Goal: Answer question/provide support

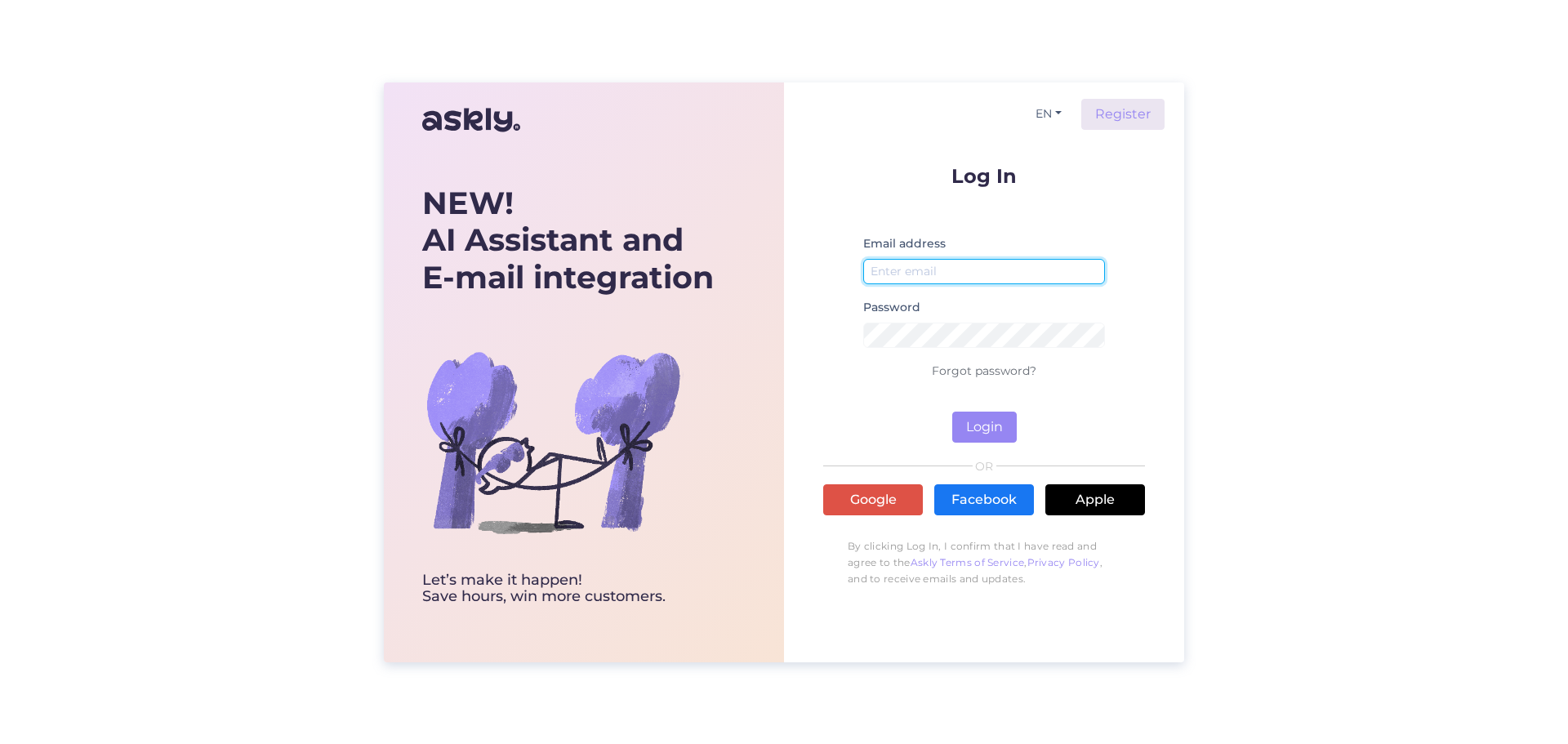
click at [902, 266] on input "email" at bounding box center [985, 271] width 242 height 25
type input "[EMAIL_ADDRESS][DOMAIN_NAME]"
click at [984, 436] on button "Login" at bounding box center [984, 427] width 65 height 31
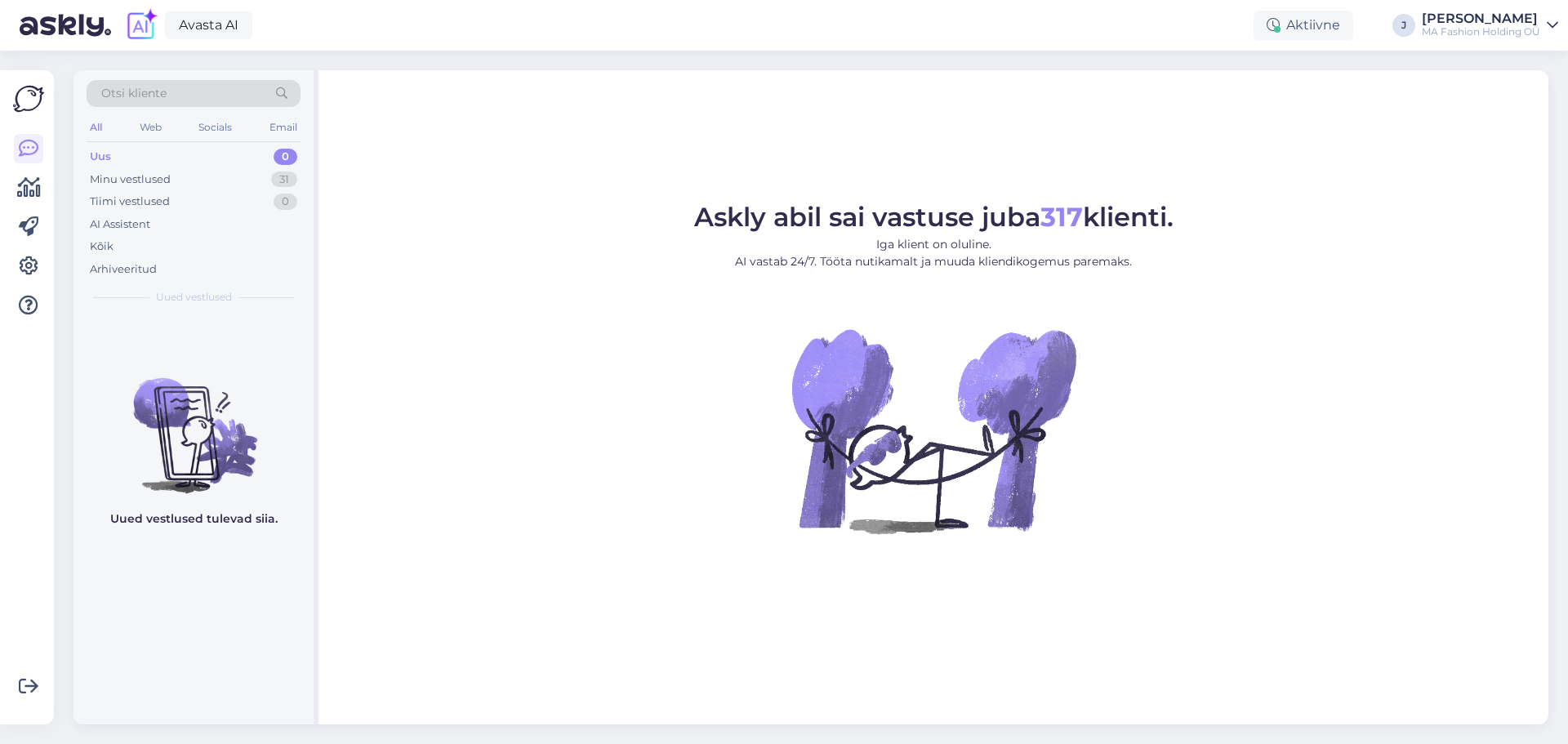
click at [130, 158] on div "Uus 0" at bounding box center [193, 157] width 214 height 23
click at [115, 241] on div "Kõik" at bounding box center [193, 247] width 214 height 23
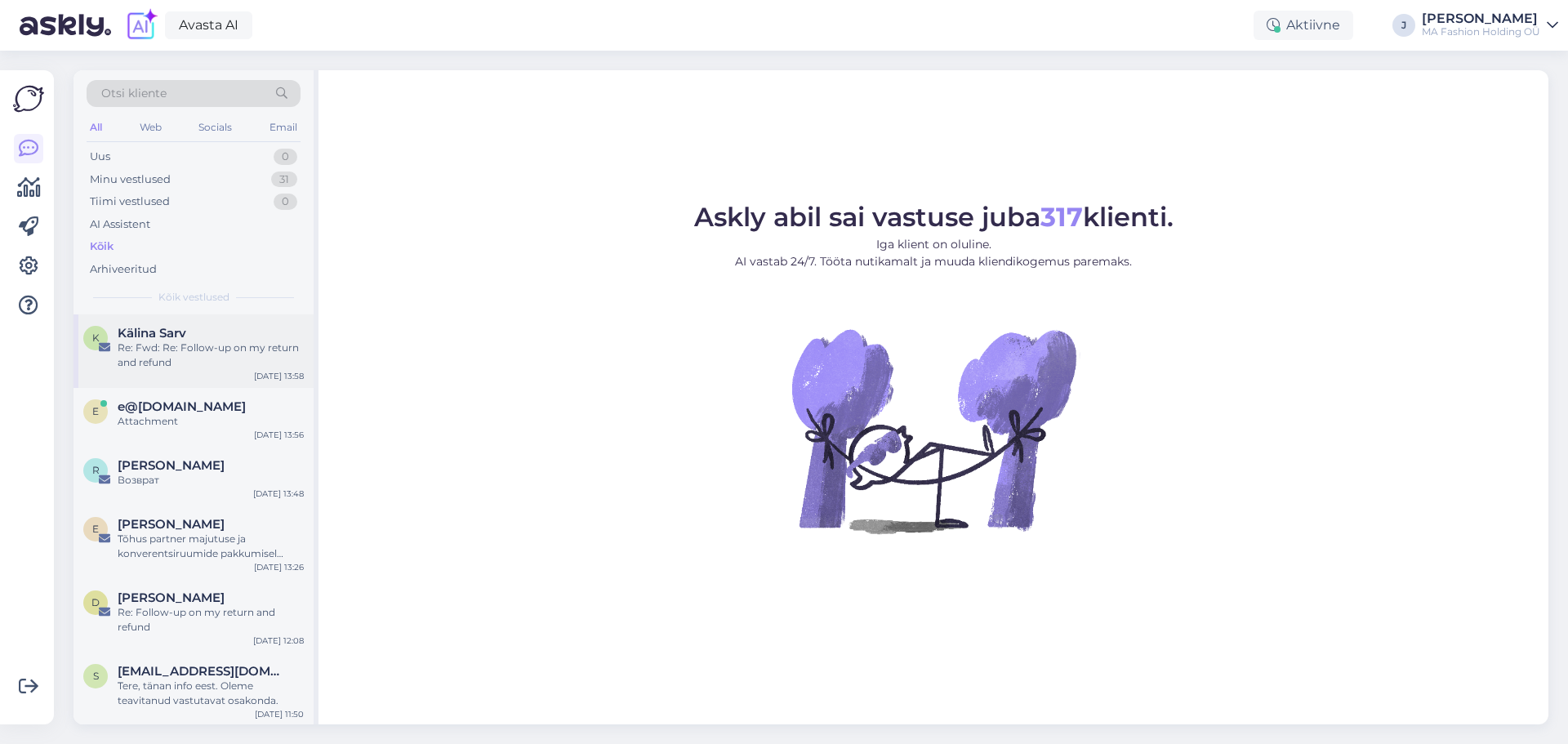
click at [168, 340] on span "Kälina Sarv" at bounding box center [151, 333] width 69 height 15
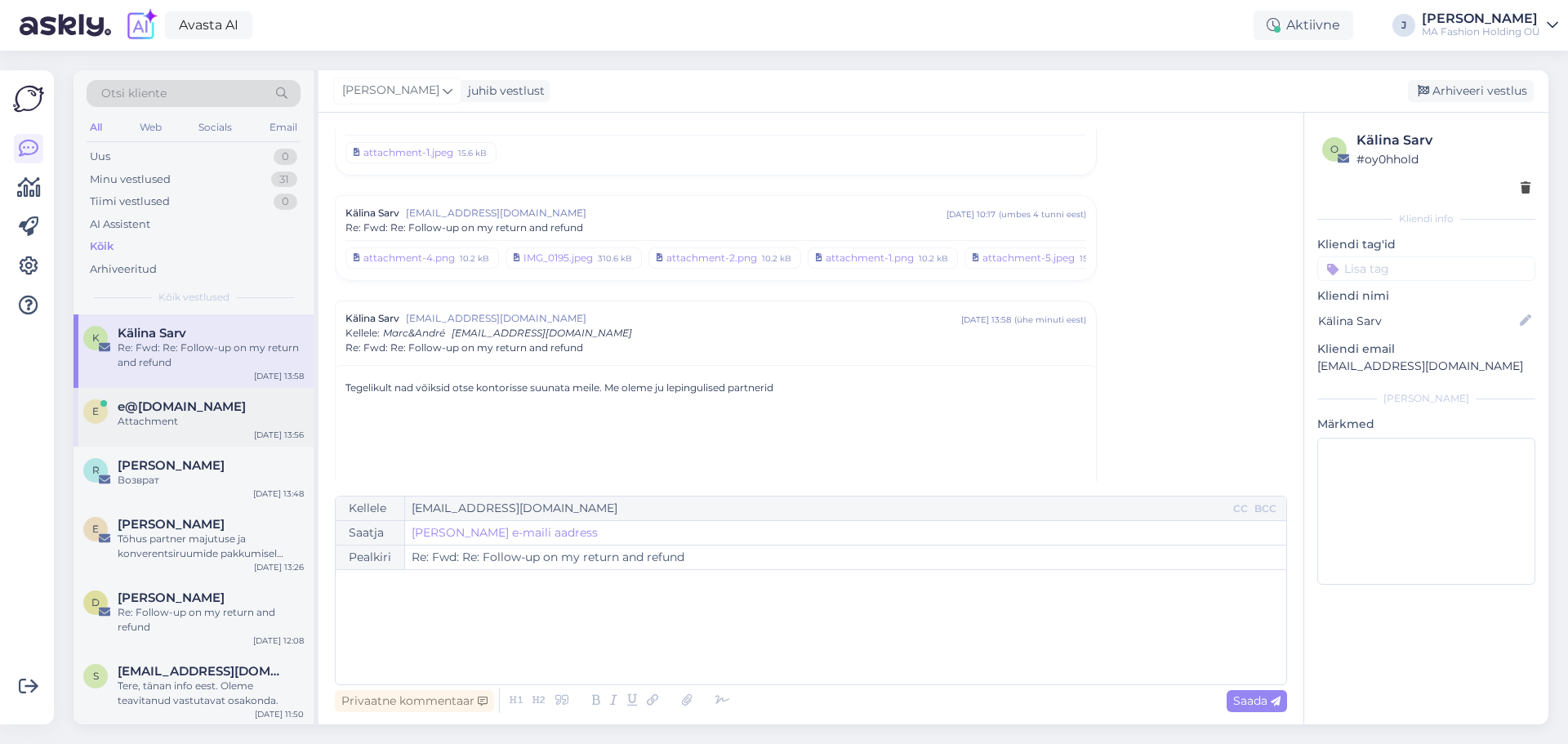
click at [162, 431] on div "e e@[DOMAIN_NAME] Attachment [DATE] 13:56" at bounding box center [194, 418] width 240 height 59
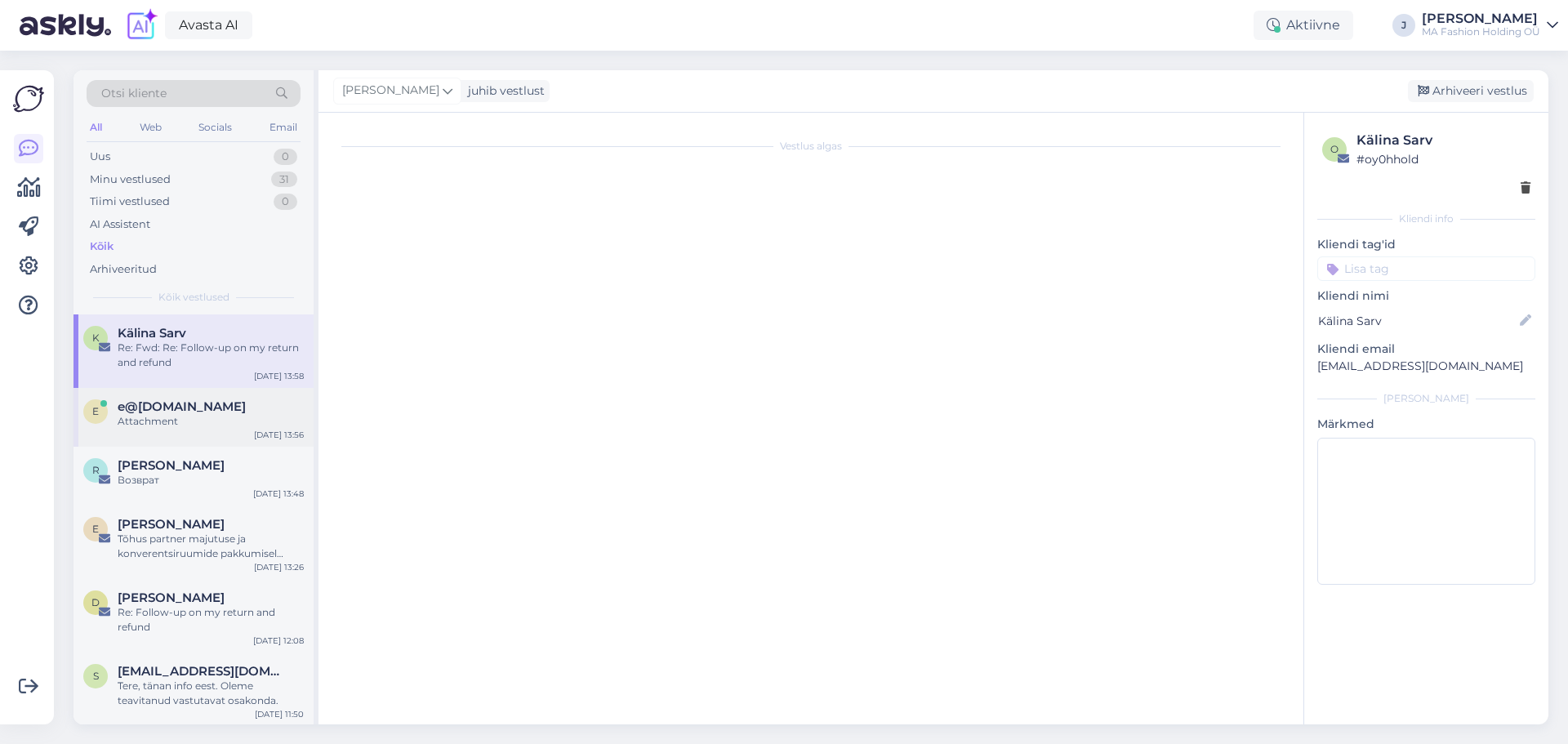
scroll to position [18, 0]
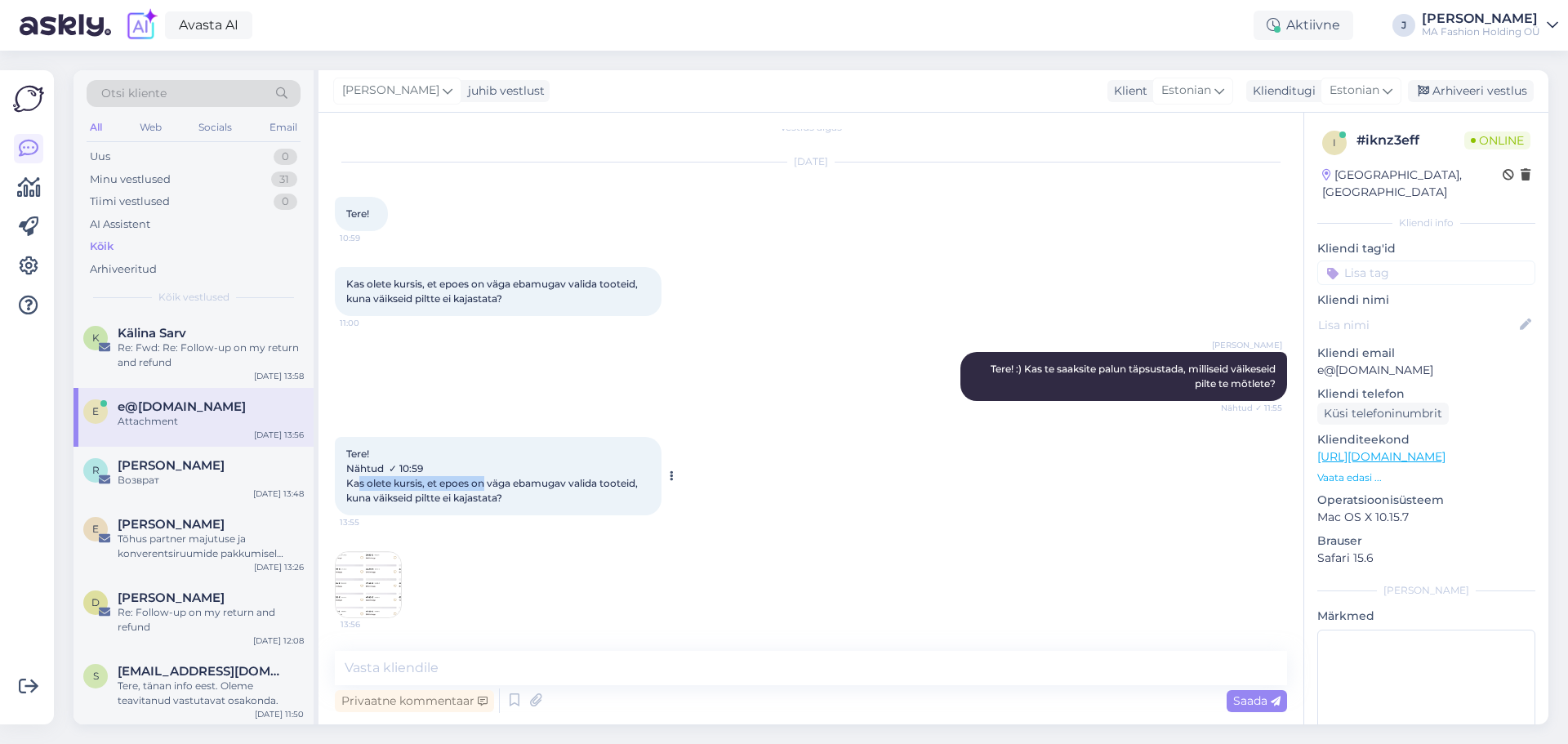
drag, startPoint x: 362, startPoint y: 482, endPoint x: 488, endPoint y: 483, distance: 126.0
click at [488, 483] on span "Tere! Nähtud ✓ 10:59 Kas olete kursis, et epoes on väga ebamugav valida tooteid…" at bounding box center [494, 476] width 294 height 56
click at [369, 574] on img at bounding box center [368, 584] width 65 height 65
click at [482, 657] on textarea at bounding box center [811, 667] width 952 height 34
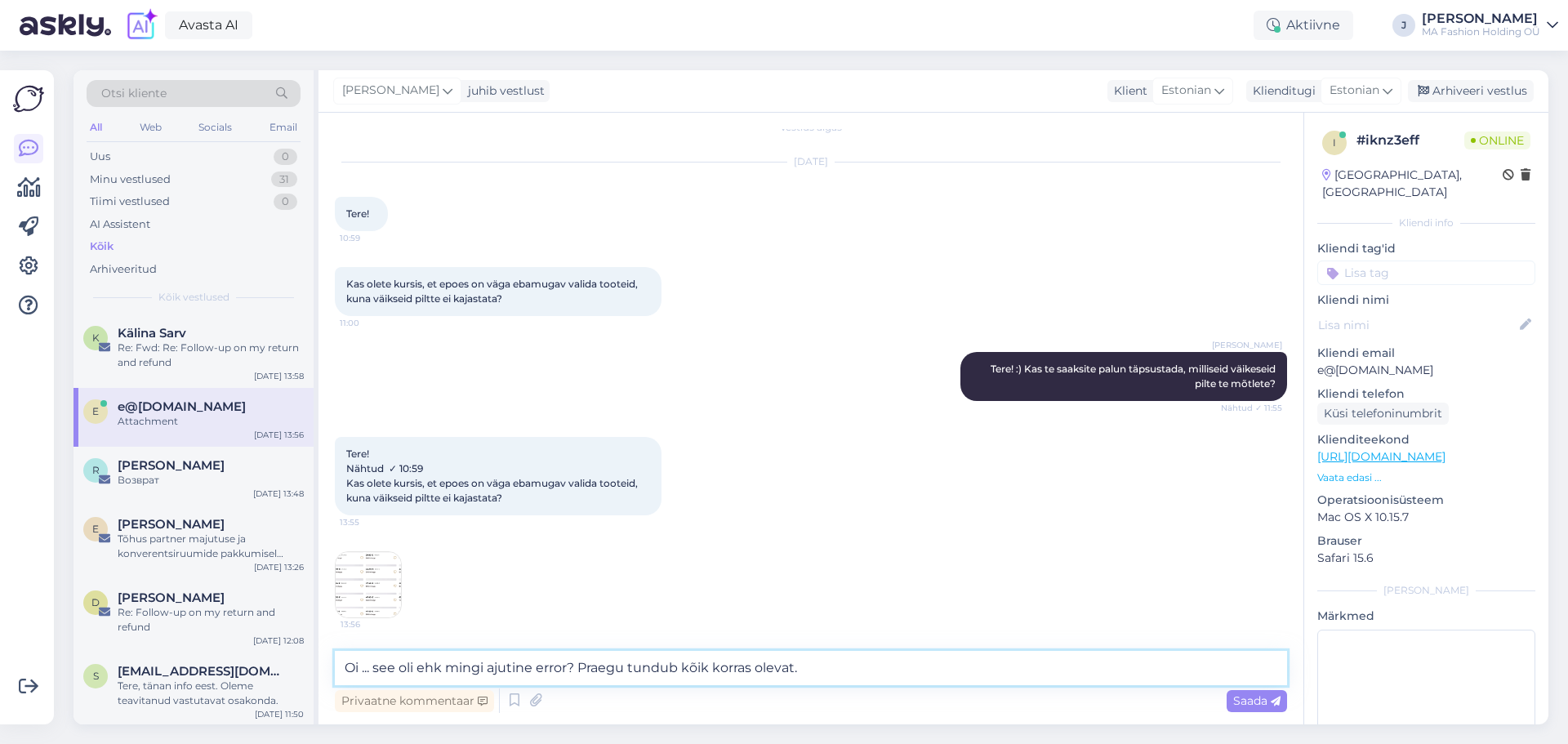
click at [582, 666] on textarea "Oi ... see oli ehk mingi ajutine error? Praegu tundub kõik korras olevat." at bounding box center [811, 667] width 952 height 34
type textarea "Oi ... see oli ehk mingi ajutine error? Või on pilt ikka veel samasugune? Praeg…"
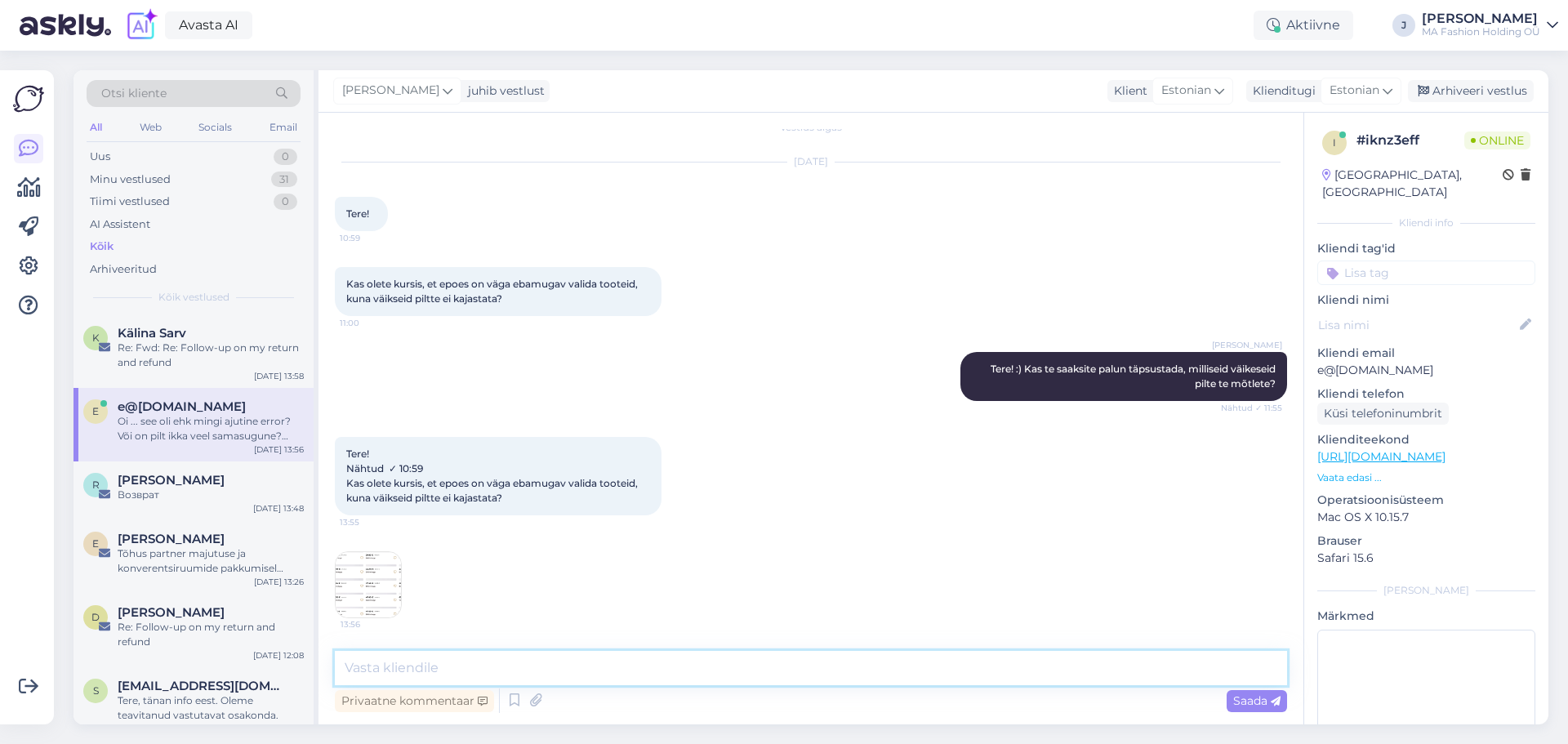
scroll to position [104, 0]
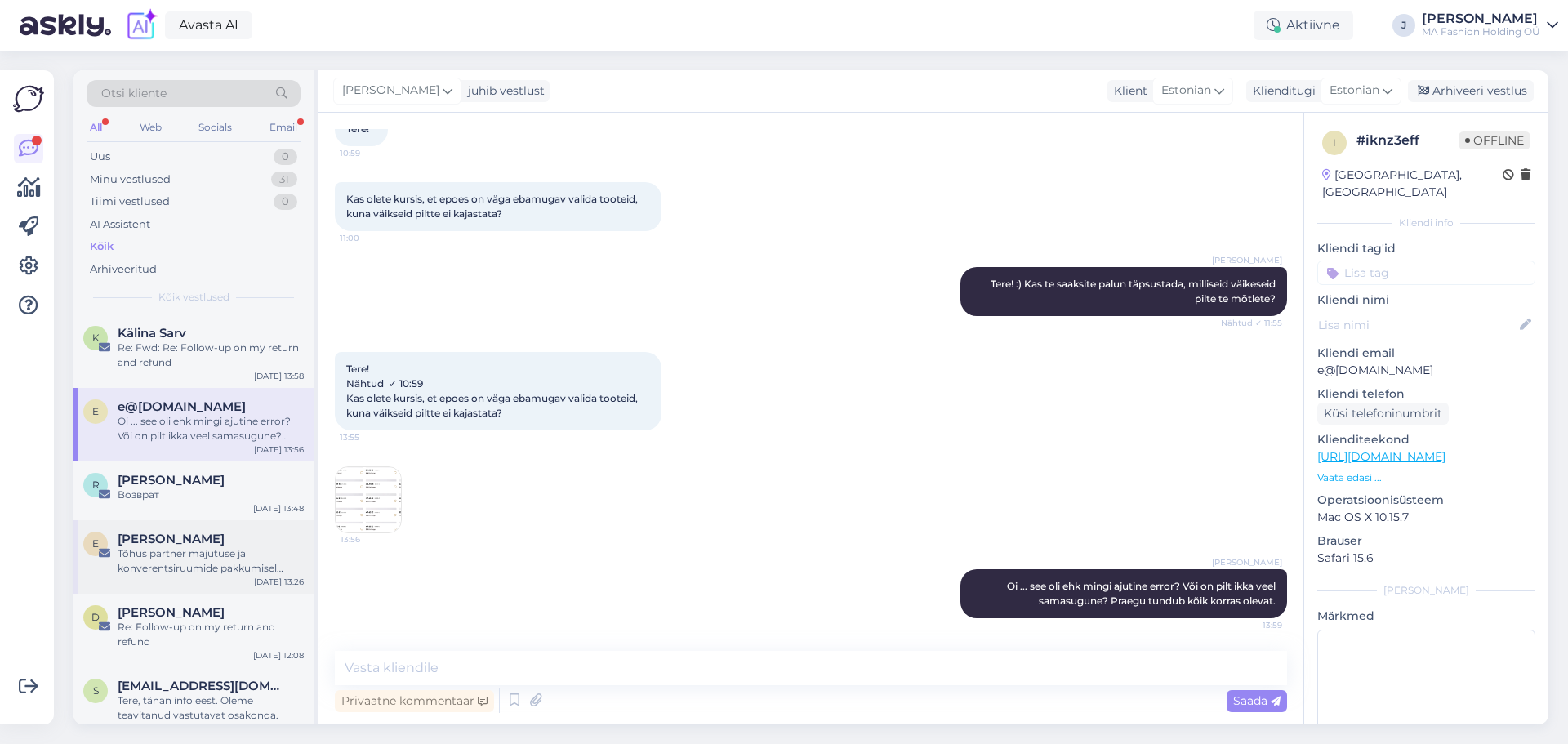
click at [175, 523] on div "E [PERSON_NAME] Tõhus partner majutuse ja konverentsiruumide pakkumisel [GEOGRA…" at bounding box center [194, 557] width 240 height 74
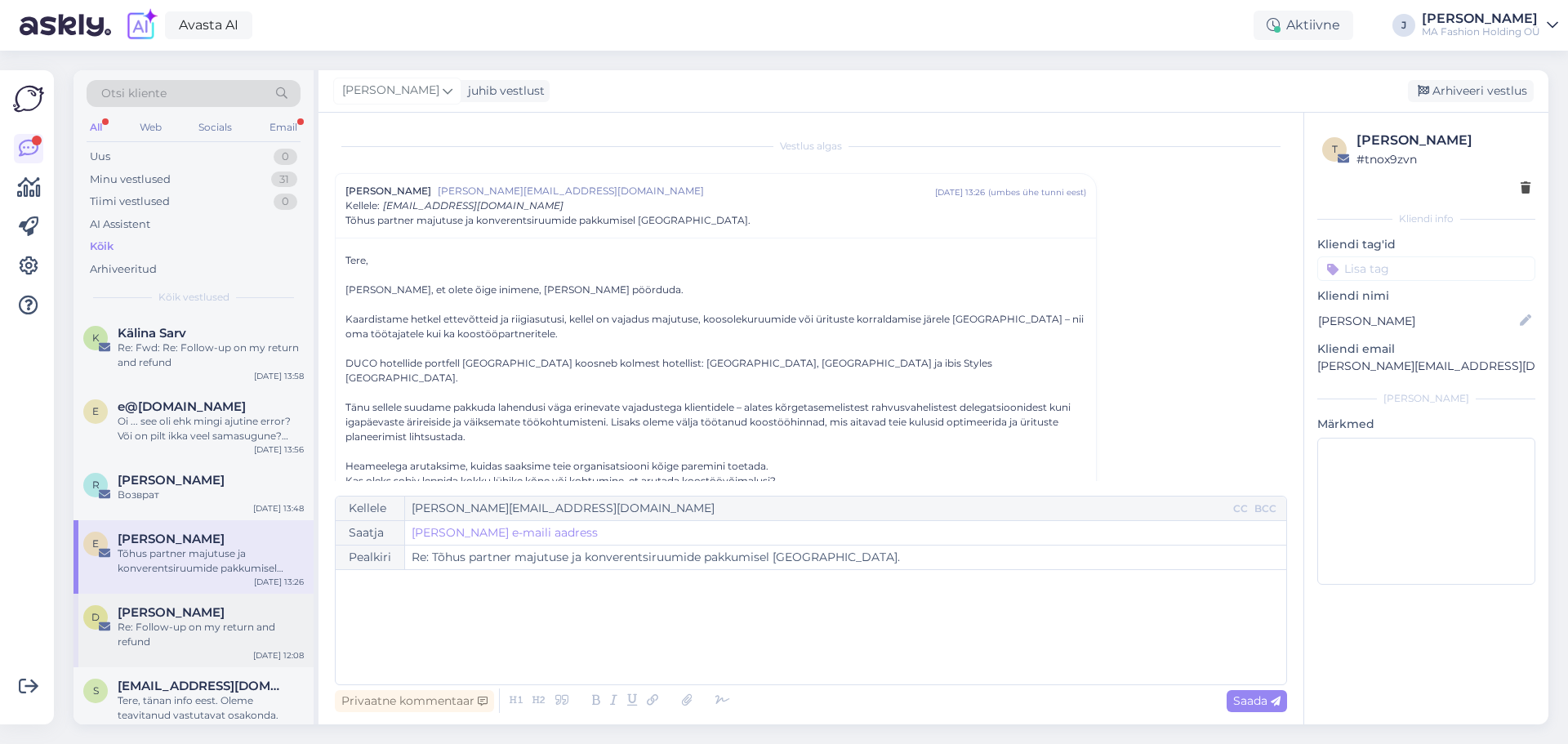
click at [157, 623] on div "Re: Follow-up on my return and refund" at bounding box center [210, 635] width 186 height 29
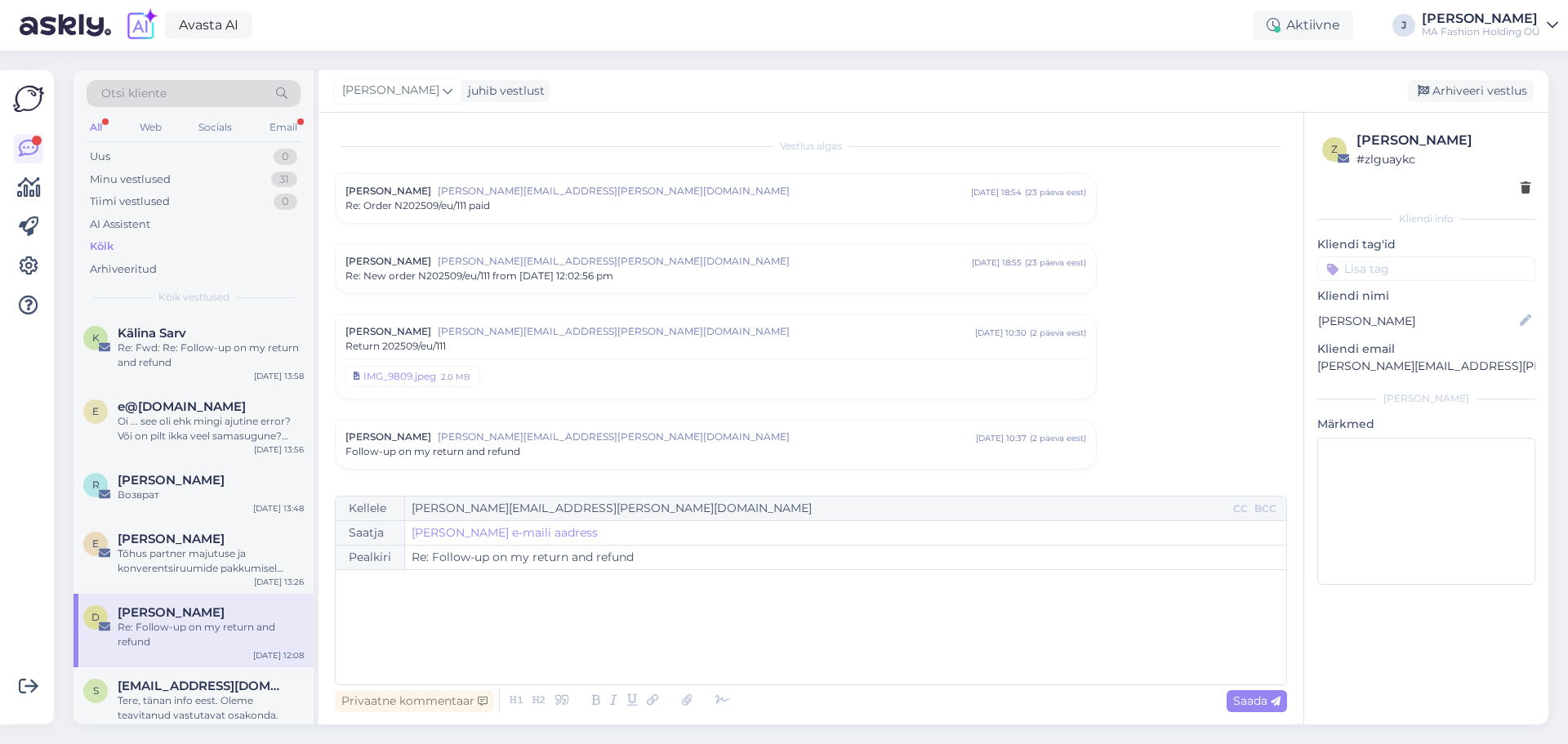
scroll to position [482, 0]
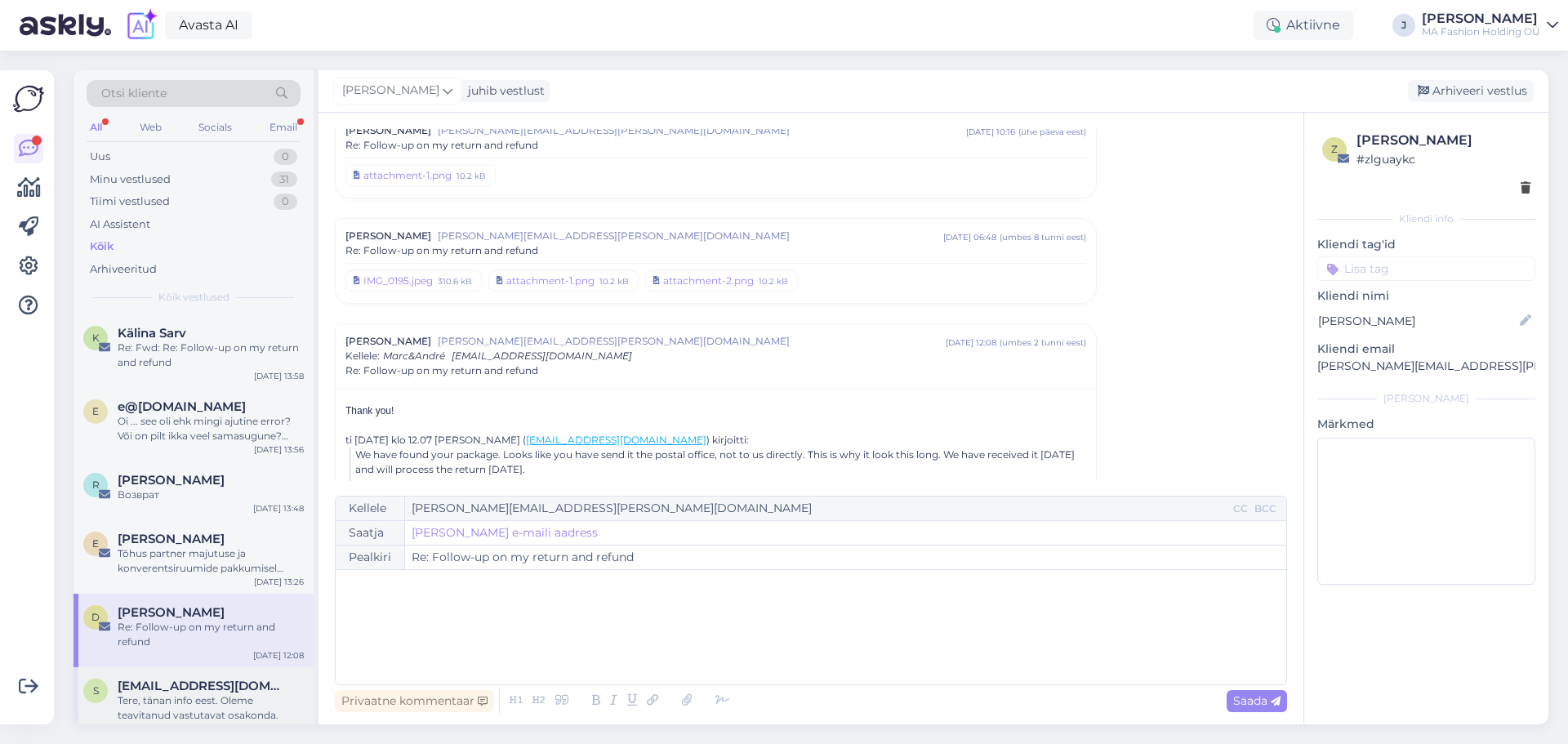
click at [169, 691] on span "[EMAIL_ADDRESS][DOMAIN_NAME]" at bounding box center [201, 686] width 169 height 15
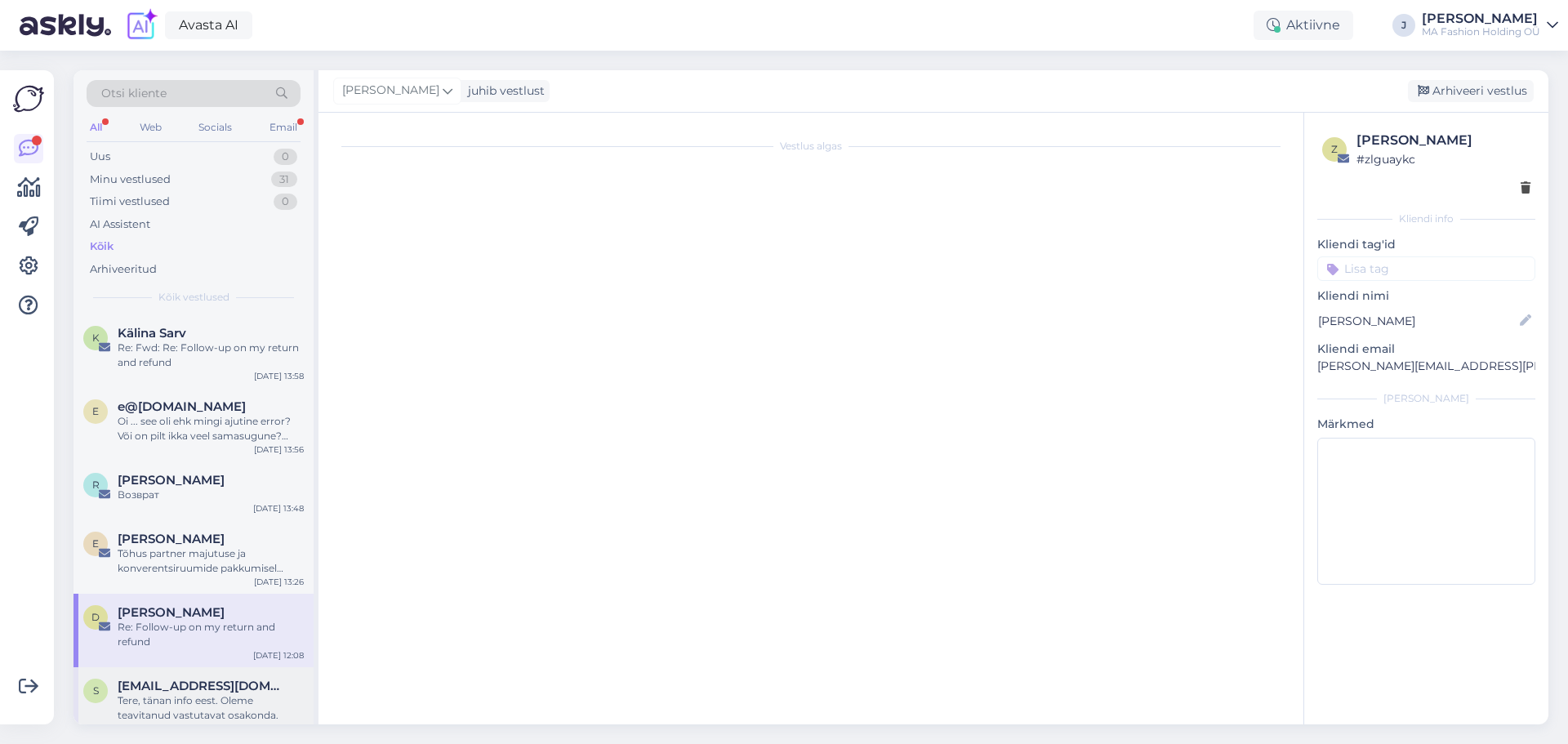
scroll to position [0, 0]
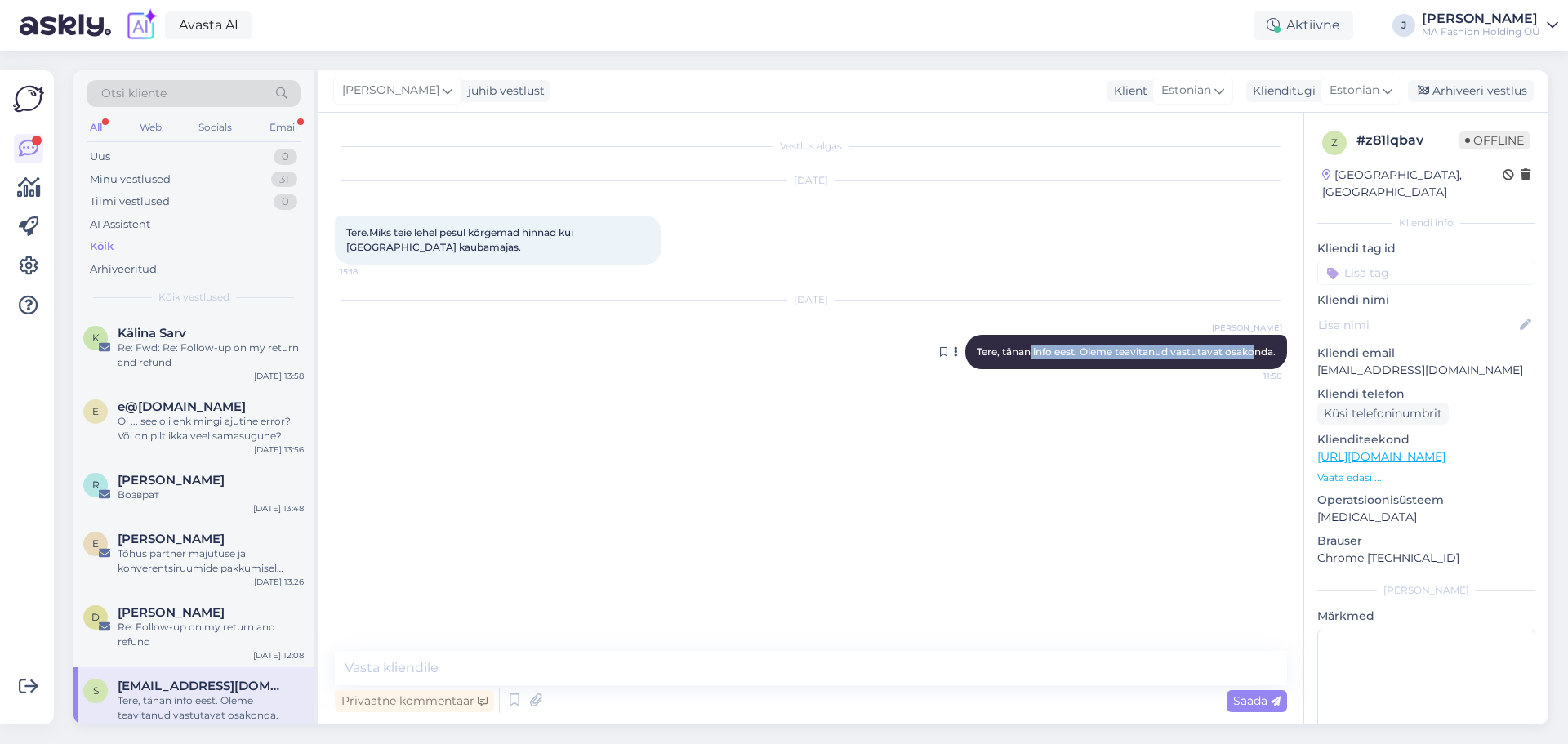
drag, startPoint x: 1065, startPoint y: 353, endPoint x: 1255, endPoint y: 355, distance: 190.0
click at [1255, 355] on span "Tere, tänan info eest. Oleme teavitanud vastutavat osakonda." at bounding box center [1126, 352] width 299 height 13
click at [494, 658] on textarea at bounding box center [811, 667] width 952 height 34
drag, startPoint x: 1318, startPoint y: 351, endPoint x: 1450, endPoint y: 358, distance: 132.2
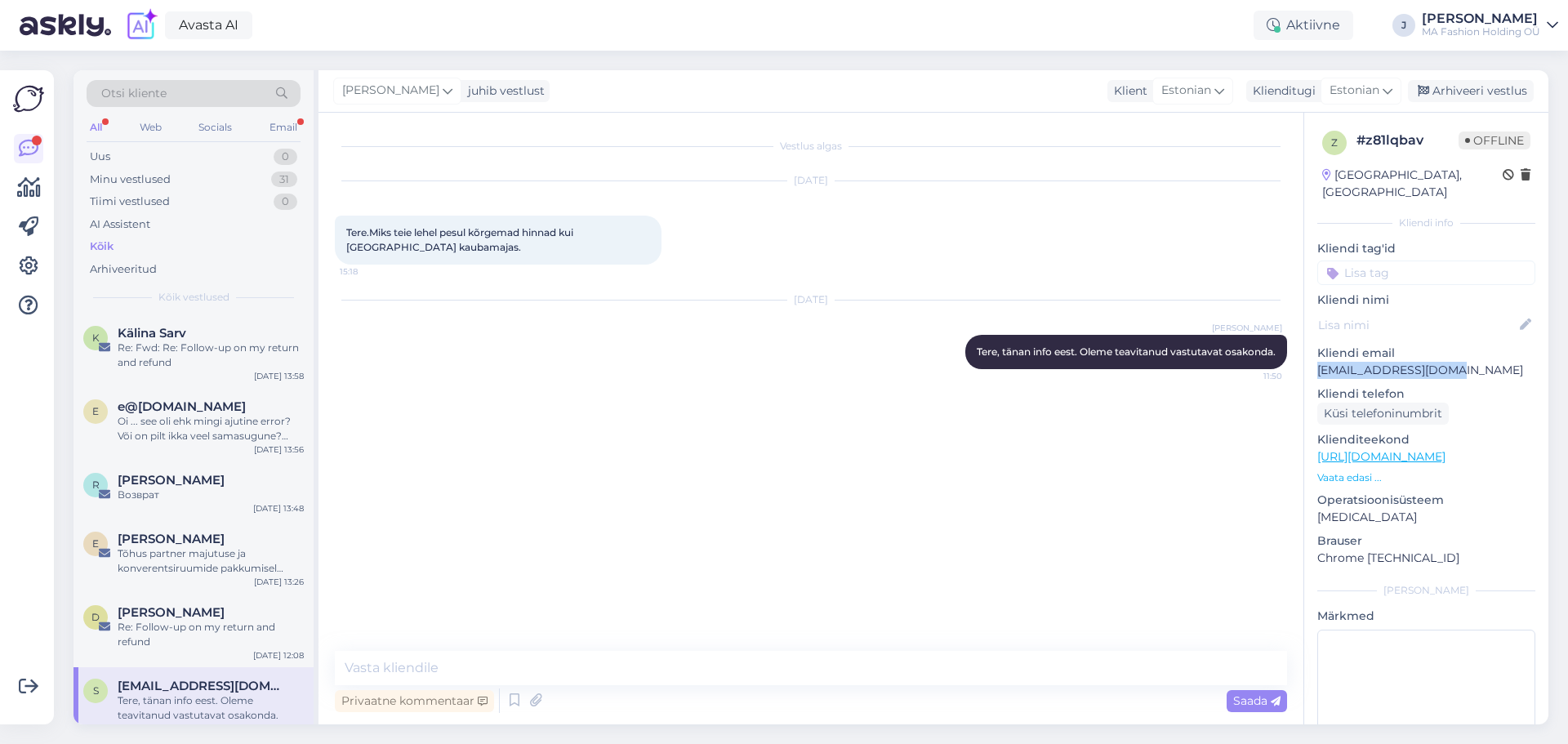
click at [1450, 362] on p "[EMAIL_ADDRESS][DOMAIN_NAME]" at bounding box center [1426, 371] width 218 height 17
copy p "[EMAIL_ADDRESS][DOMAIN_NAME]"
click at [485, 244] on div "Tere.Miks teie lehel pesul kõrgemad hinnad kui [GEOGRAPHIC_DATA] kaubamajas. 15…" at bounding box center [498, 240] width 326 height 49
